Goal: Task Accomplishment & Management: Manage account settings

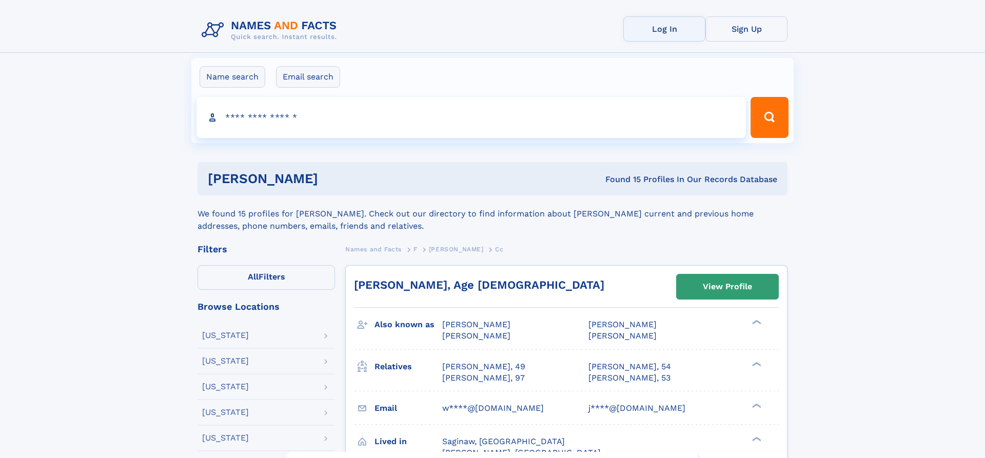
click at [658, 27] on link "Log In" at bounding box center [664, 28] width 82 height 25
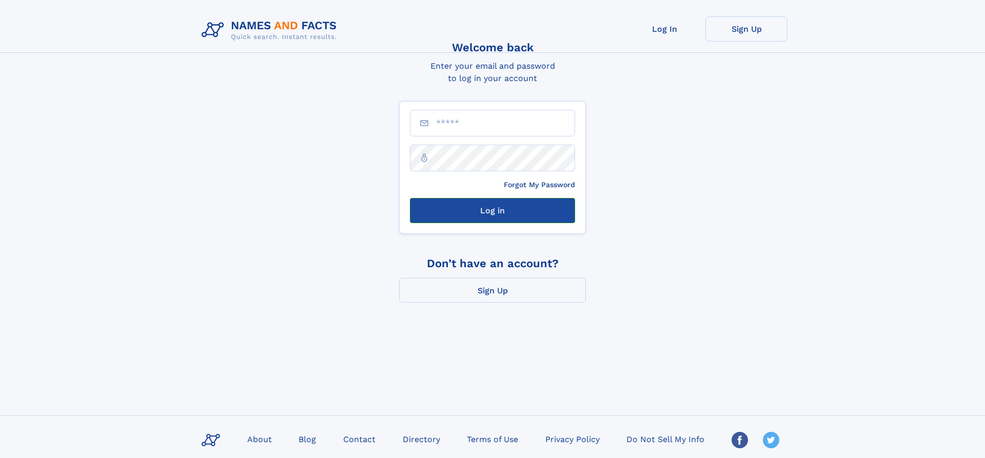
type input "**********"
click at [514, 219] on button "Log in" at bounding box center [492, 210] width 165 height 25
